Goal: Task Accomplishment & Management: Use online tool/utility

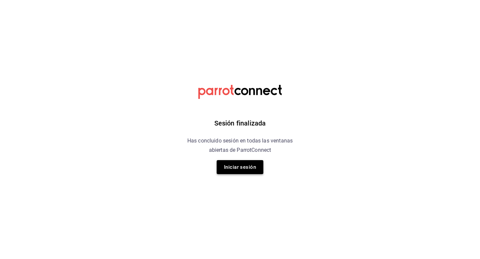
click at [238, 171] on button "Iniciar sesión" at bounding box center [240, 167] width 47 height 14
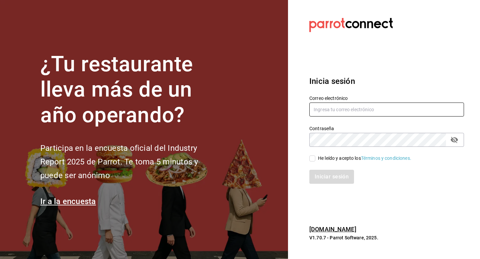
click at [318, 108] on input "text" at bounding box center [386, 110] width 155 height 14
type input "P"
type input "pdiaz@humanitree.edu.mx"
click at [313, 159] on input "He leído y acepto los Términos y condiciones." at bounding box center [312, 159] width 6 height 6
checkbox input "true"
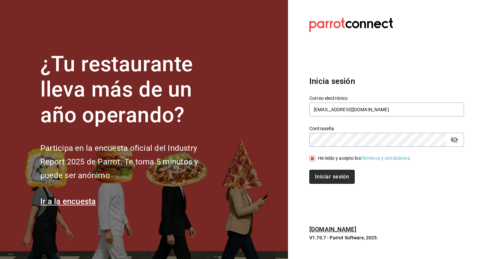
click at [327, 176] on button "Iniciar sesión" at bounding box center [331, 177] width 45 height 14
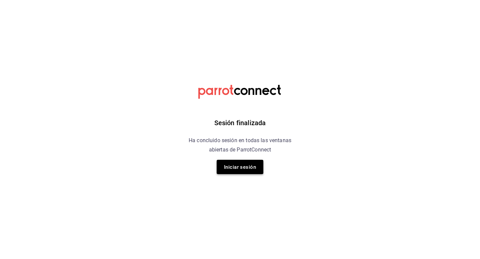
click at [239, 164] on font "Iniciar sesión" at bounding box center [240, 167] width 32 height 9
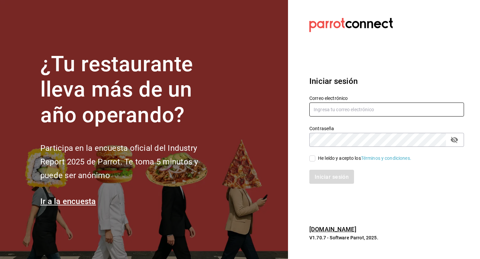
click at [340, 113] on input "text" at bounding box center [386, 110] width 155 height 14
paste input "pdiaz@humanitree.edu.mx"
type input "pdiaz@humanitree.edu.mx"
click at [312, 160] on input "He leído y acepto los Términos y condiciones." at bounding box center [312, 159] width 6 height 6
checkbox input "true"
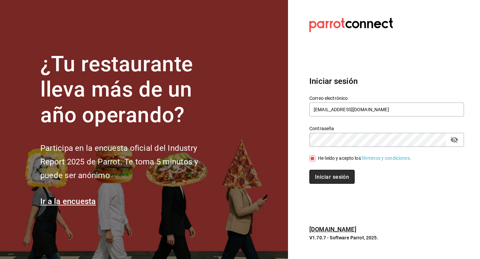
click at [330, 174] on font "Iniciar sesión" at bounding box center [332, 177] width 34 height 6
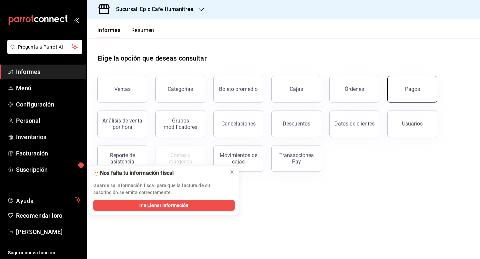
click at [411, 95] on button "Pagos" at bounding box center [412, 89] width 50 height 27
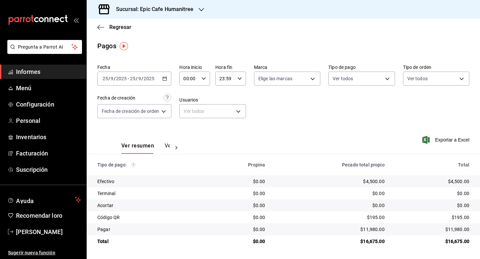
click at [200, 9] on icon "button" at bounding box center [201, 9] width 5 height 5
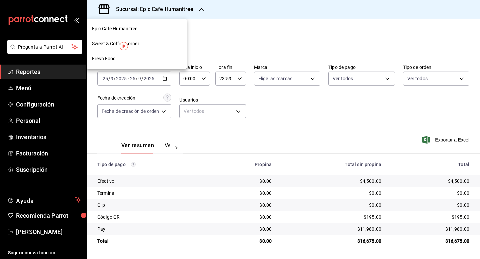
click at [292, 46] on div at bounding box center [240, 129] width 480 height 259
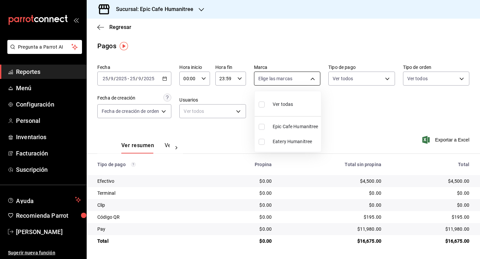
click at [318, 76] on body "Pregunta a Parrot AI Reportes Menú Configuración Personal Inventarios Facturaci…" at bounding box center [240, 129] width 480 height 259
click at [292, 142] on span "Eatery Humanitree" at bounding box center [296, 141] width 46 height 7
type input "3f18ad05-55ab-44ea-8b53-c1c2b2db6cb9"
checkbox input "true"
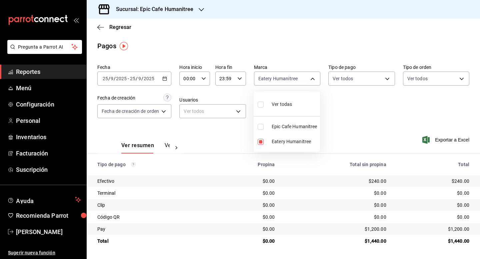
click at [290, 131] on li "Epic Cafe Humanitree" at bounding box center [287, 126] width 66 height 15
type input "3f18ad05-55ab-44ea-8b53-c1c2b2db6cb9,e2a6dcd0-c09b-4f39-b209-5f97019748a2"
checkbox input "true"
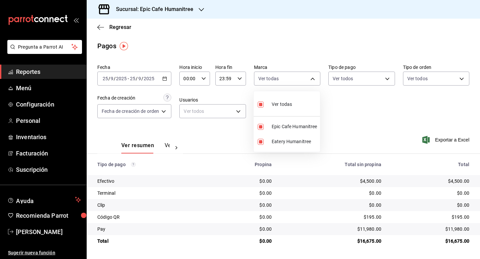
click at [164, 8] on div at bounding box center [240, 129] width 480 height 259
click at [167, 7] on h3 "Sucursal: Epic Cafe Humanitree" at bounding box center [152, 9] width 83 height 8
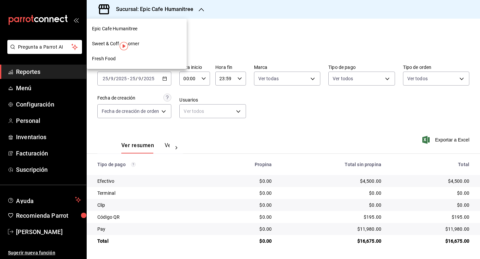
click at [116, 41] on span "Sweet & Coffee Corner" at bounding box center [115, 43] width 47 height 7
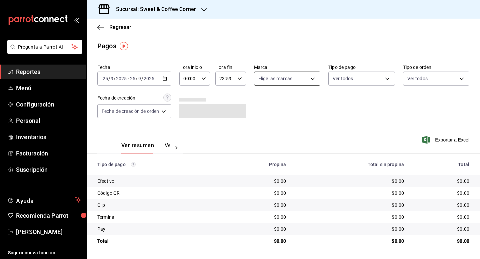
click at [312, 76] on body "Pregunta a Parrot AI Reportes Menú Configuración Personal Inventarios Facturaci…" at bounding box center [240, 129] width 480 height 259
click at [290, 106] on span "Ver todas" at bounding box center [283, 104] width 20 height 7
type input "9f4fc38b-9ac8-496e-a1f3-9a63e64c82f8,48d4d7da-a3fc-4c2b-b37e-df2aae73c2f6"
checkbox input "true"
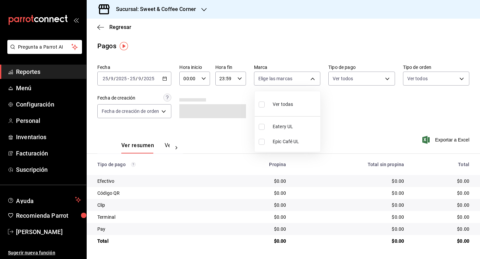
checkbox input "true"
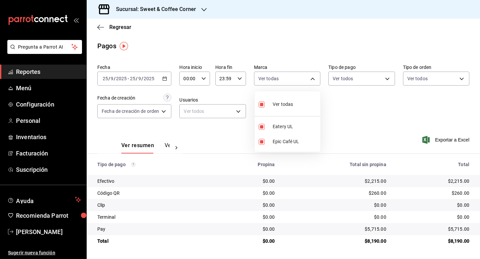
click at [360, 117] on div at bounding box center [240, 129] width 480 height 259
click at [194, 10] on h3 "Sucursal: Sweet & Coffee Corner" at bounding box center [153, 9] width 85 height 8
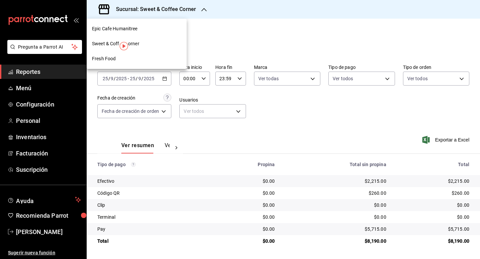
click at [122, 55] on div "Fresh Food" at bounding box center [137, 58] width 100 height 15
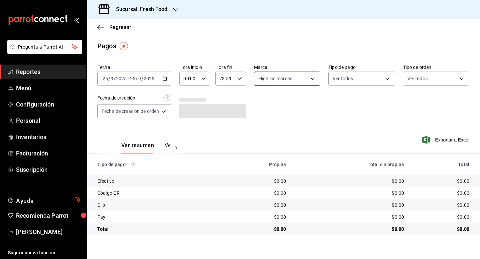
click at [314, 80] on body "Pregunta a Parrot AI Reportes Menú Configuración Personal Inventarios Facturaci…" at bounding box center [240, 129] width 480 height 259
click at [296, 101] on li "Ver todas" at bounding box center [288, 104] width 66 height 20
type input "8ab046c6-0e56-43ef-b272-b6267400ac64,c832d7f2-bfd0-461e-be2e-c17eaf69f67d"
checkbox input "true"
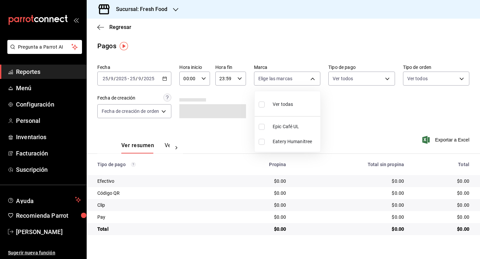
checkbox input "true"
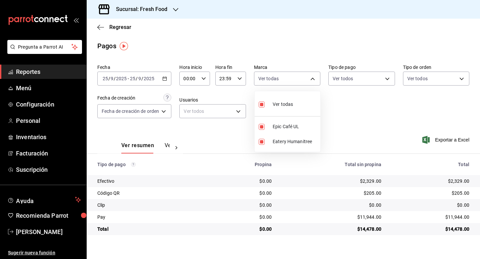
click at [358, 114] on div at bounding box center [240, 129] width 480 height 259
click at [349, 113] on div "Fecha [DATE] [DATE] - [DATE] [DATE] Hora inicio 00:00 Hora inicio Hora fin 23:5…" at bounding box center [283, 94] width 372 height 65
click at [165, 78] on icon "button" at bounding box center [164, 78] width 5 height 5
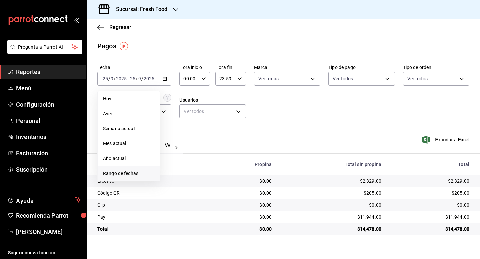
click at [140, 173] on span "Rango de fechas" at bounding box center [129, 173] width 52 height 7
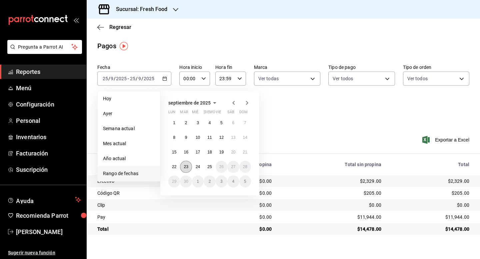
click at [185, 168] on abbr "23" at bounding box center [186, 167] width 4 height 5
click at [185, 167] on abbr "23" at bounding box center [186, 167] width 4 height 5
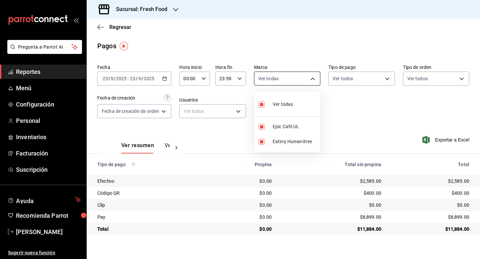
click at [315, 83] on body "Pregunta a Parrot AI Reportes Menú Configuración Personal Inventarios Facturaci…" at bounding box center [240, 129] width 480 height 259
click at [406, 118] on div at bounding box center [240, 129] width 480 height 259
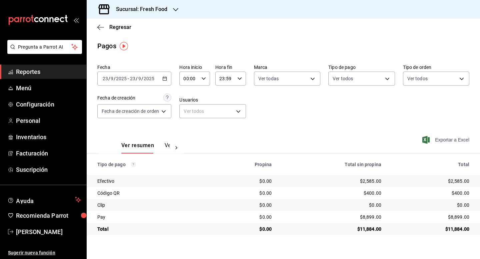
click at [448, 140] on span "Exportar a Excel" at bounding box center [447, 140] width 46 height 8
click at [166, 76] on icon "button" at bounding box center [164, 78] width 5 height 5
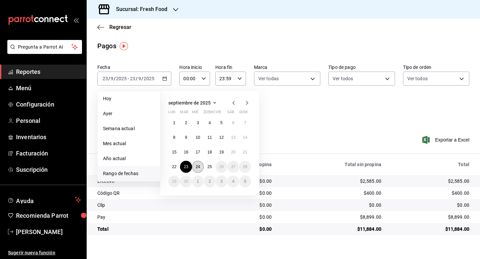
click at [199, 166] on abbr "24" at bounding box center [198, 167] width 4 height 5
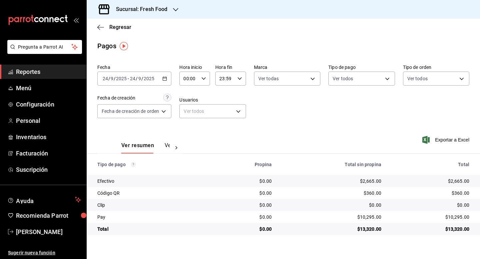
click at [461, 145] on div "Exportar a Excel" at bounding box center [434, 139] width 72 height 27
click at [454, 140] on span "Exportar a Excel" at bounding box center [447, 140] width 46 height 8
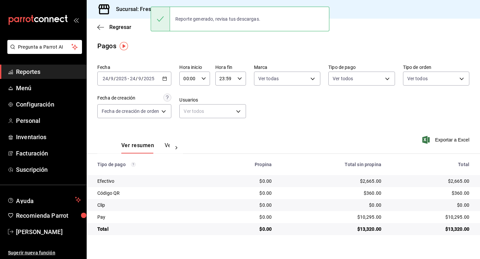
click at [167, 76] on div "[DATE] [DATE] - [DATE] [DATE]" at bounding box center [134, 79] width 74 height 14
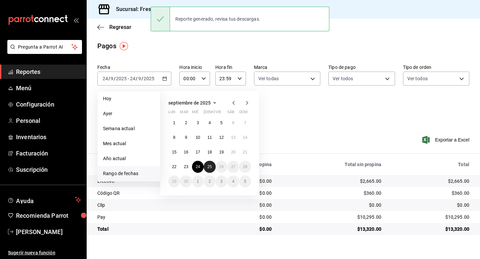
click at [210, 169] on button "25" at bounding box center [210, 167] width 12 height 12
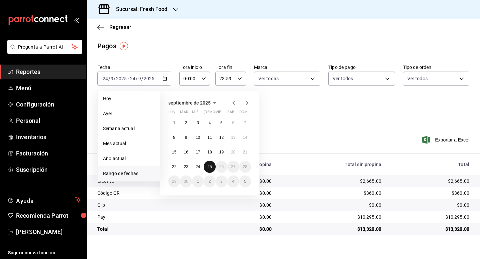
click at [211, 168] on abbr "25" at bounding box center [209, 167] width 4 height 5
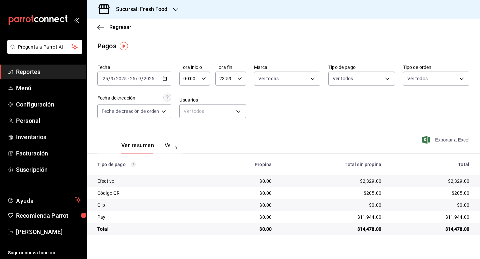
click at [454, 140] on span "Exportar a Excel" at bounding box center [447, 140] width 46 height 8
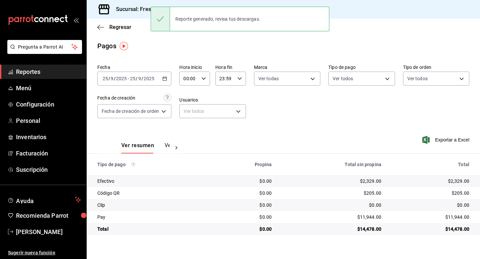
click at [133, 7] on h3 "Sucursal: Fresh Food" at bounding box center [139, 9] width 57 height 8
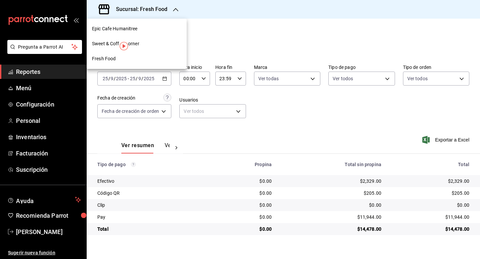
click at [247, 40] on div at bounding box center [240, 129] width 480 height 259
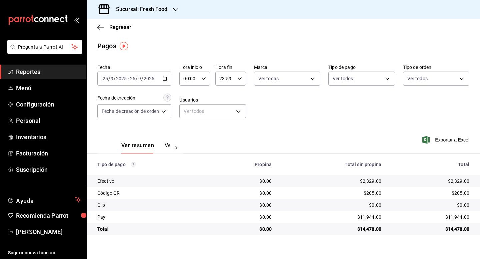
click at [166, 80] on icon "button" at bounding box center [164, 78] width 5 height 5
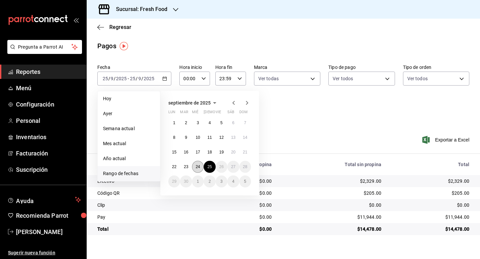
click at [196, 167] on abbr "24" at bounding box center [198, 167] width 4 height 5
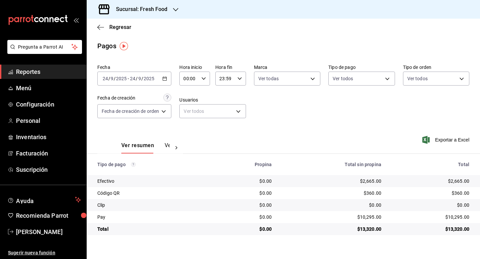
click at [173, 11] on icon "button" at bounding box center [175, 9] width 5 height 5
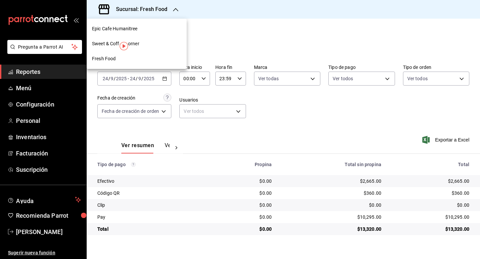
click at [141, 45] on div "Sweet & Coffee Corner" at bounding box center [136, 43] width 89 height 7
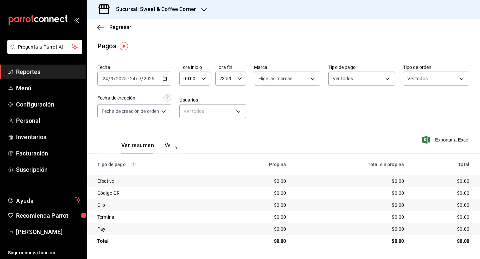
click at [167, 78] on icon "button" at bounding box center [164, 78] width 5 height 5
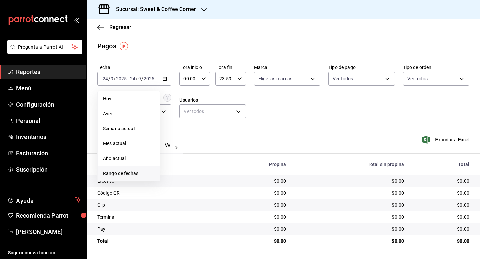
click at [137, 172] on span "Rango de fechas" at bounding box center [129, 173] width 52 height 7
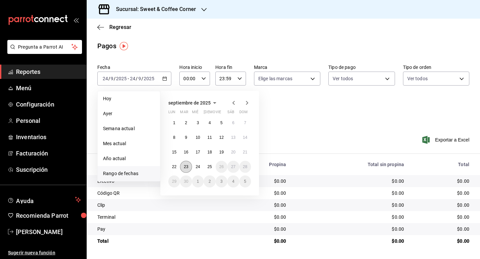
click at [188, 166] on button "23" at bounding box center [186, 167] width 12 height 12
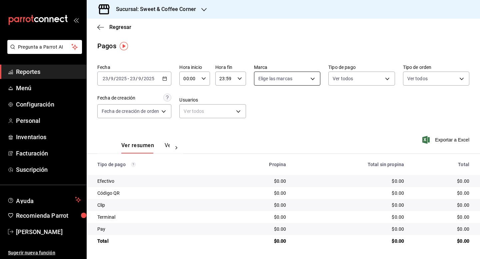
click at [314, 82] on body "Pregunta a Parrot AI Reportes Menú Configuración Personal Inventarios Facturaci…" at bounding box center [240, 129] width 480 height 259
click at [281, 104] on span "Ver todas" at bounding box center [283, 104] width 20 height 7
type input "9f4fc38b-9ac8-496e-a1f3-9a63e64c82f8,48d4d7da-a3fc-4c2b-b37e-df2aae73c2f6"
checkbox input "true"
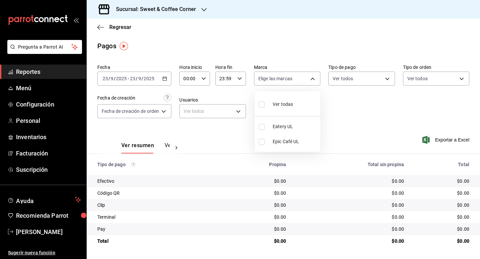
checkbox input "true"
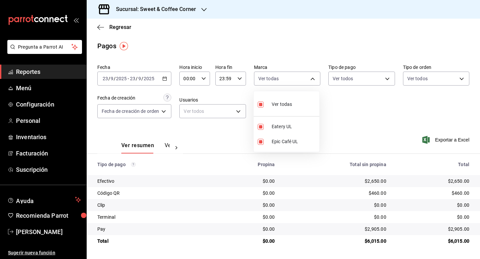
click at [442, 143] on div at bounding box center [240, 129] width 480 height 259
click at [442, 141] on span "Exportar a Excel" at bounding box center [447, 140] width 46 height 8
click at [166, 77] on \(Stroke\) "button" at bounding box center [166, 77] width 0 height 0
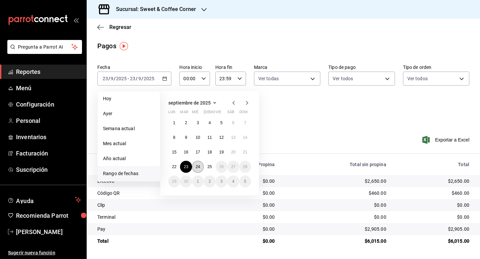
click at [198, 168] on abbr "24" at bounding box center [198, 167] width 4 height 5
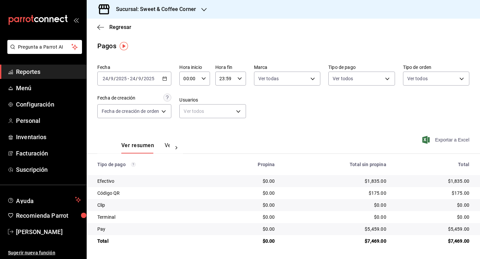
click at [453, 141] on span "Exportar a Excel" at bounding box center [447, 140] width 46 height 8
click at [163, 79] on div "[DATE] [DATE] - [DATE] [DATE]" at bounding box center [134, 79] width 74 height 14
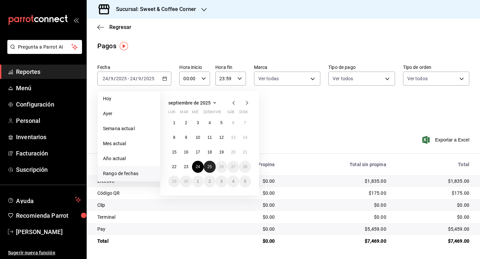
click at [208, 166] on abbr "25" at bounding box center [209, 167] width 4 height 5
click at [208, 165] on abbr "25" at bounding box center [209, 167] width 4 height 5
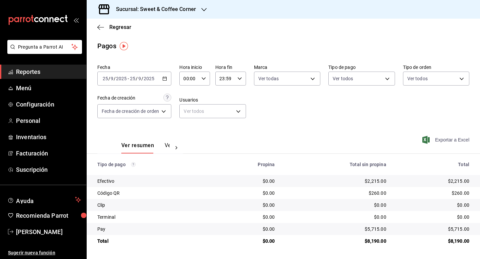
click at [446, 140] on span "Exportar a Excel" at bounding box center [447, 140] width 46 height 8
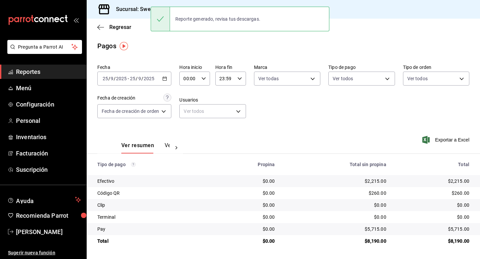
click at [142, 9] on h3 "Sucursal: Sweet & Coffee Corner" at bounding box center [153, 9] width 85 height 8
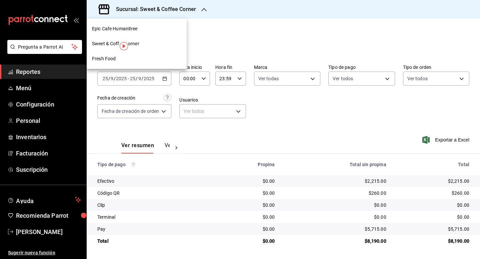
click at [112, 28] on span "Epic Cafe Humanitree" at bounding box center [115, 28] width 46 height 7
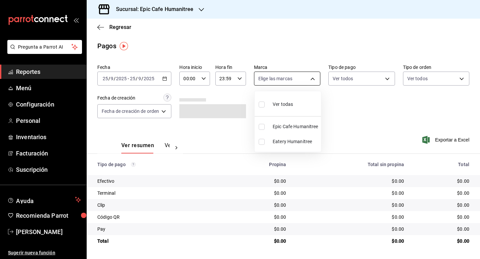
click at [300, 74] on body "Pregunta a Parrot AI Reportes Menú Configuración Personal Inventarios Facturaci…" at bounding box center [240, 129] width 480 height 259
click at [293, 105] on li "Ver todas" at bounding box center [288, 104] width 66 height 20
type input "e2a6dcd0-c09b-4f39-b209-5f97019748a2,3f18ad05-55ab-44ea-8b53-c1c2b2db6cb9"
checkbox input "true"
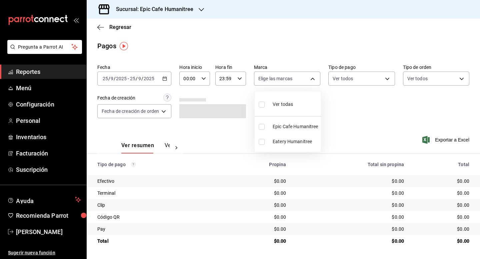
checkbox input "true"
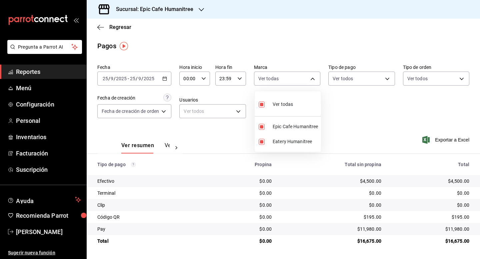
click at [434, 140] on div at bounding box center [240, 129] width 480 height 259
click at [448, 141] on span "Exportar a Excel" at bounding box center [447, 140] width 46 height 8
click at [166, 79] on icon "button" at bounding box center [164, 78] width 5 height 5
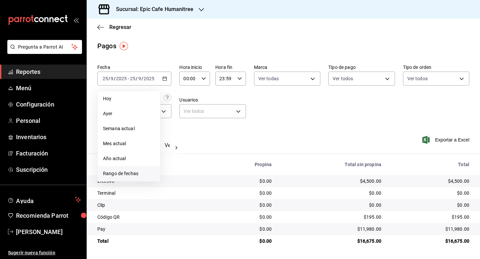
click at [132, 173] on span "Rango de fechas" at bounding box center [129, 173] width 52 height 7
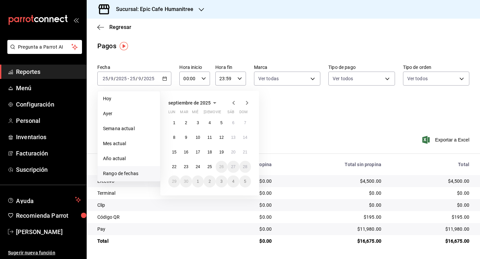
click at [293, 124] on div "Fecha [DATE] [DATE] - [DATE] [DATE] [DATE] [DATE] Semana actual Mes actual Año …" at bounding box center [283, 94] width 372 height 65
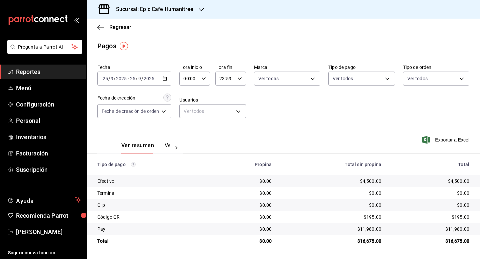
click at [164, 81] on div "[DATE] [DATE] - [DATE] [DATE]" at bounding box center [134, 79] width 74 height 14
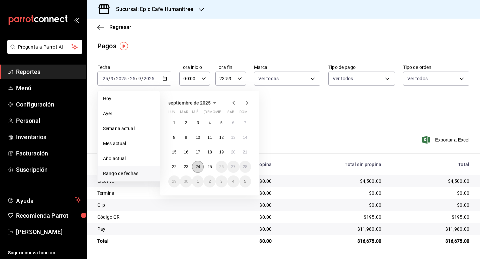
click at [200, 166] on abbr "24" at bounding box center [198, 167] width 4 height 5
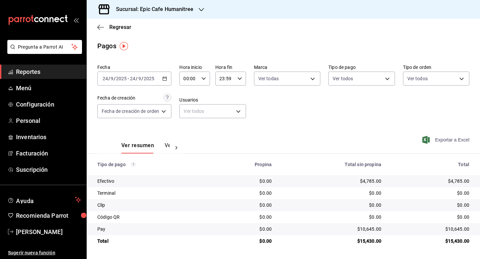
click at [444, 141] on span "Exportar a Excel" at bounding box center [447, 140] width 46 height 8
click at [165, 79] on icon "button" at bounding box center [164, 78] width 5 height 5
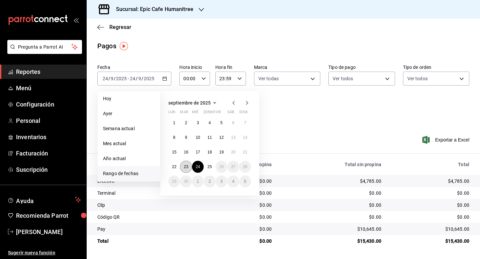
click at [188, 167] on abbr "23" at bounding box center [186, 167] width 4 height 5
click at [187, 167] on abbr "23" at bounding box center [186, 167] width 4 height 5
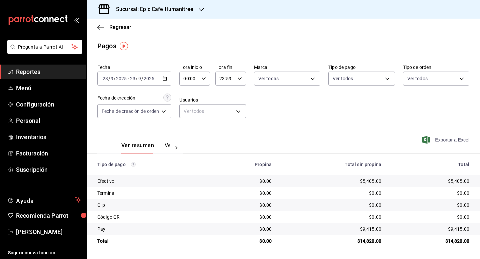
click at [444, 140] on span "Exportar a Excel" at bounding box center [447, 140] width 46 height 8
